Goal: Task Accomplishment & Management: Manage account settings

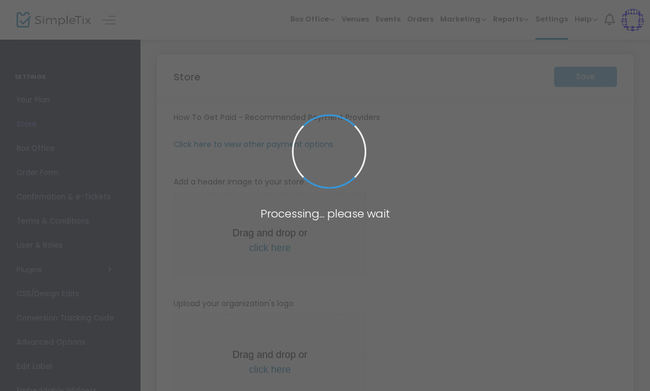
type input "[URL]"
radio input "true"
radio input "false"
radio input "true"
type input "AVONDALE FC"
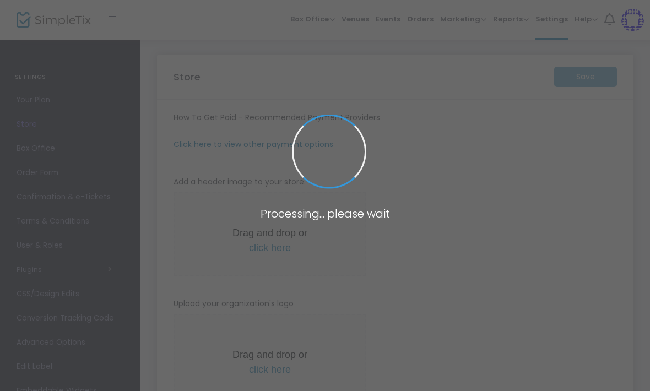
type input "0448 861 667"
type input "[EMAIL_ADDRESS][DOMAIN_NAME]"
type input "[DOMAIN_NAME][URL]"
type input "Avondalefc84"
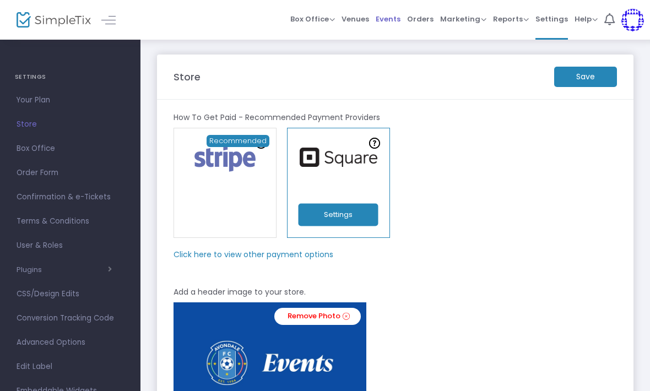
click at [390, 18] on span "Events" at bounding box center [388, 19] width 25 height 28
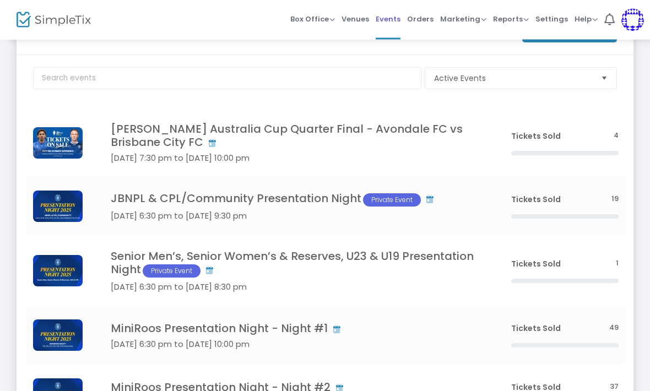
scroll to position [45, 0]
